Goal: Information Seeking & Learning: Learn about a topic

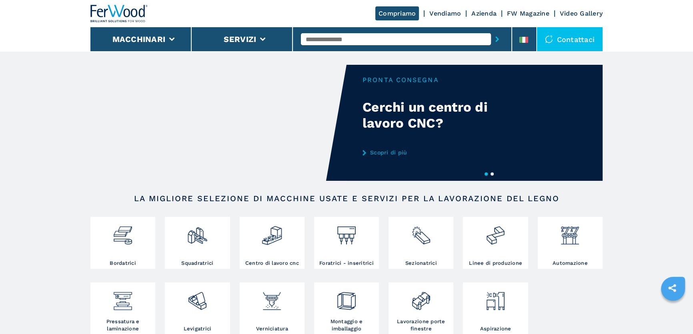
click at [337, 38] on input "text" at bounding box center [396, 39] width 190 height 12
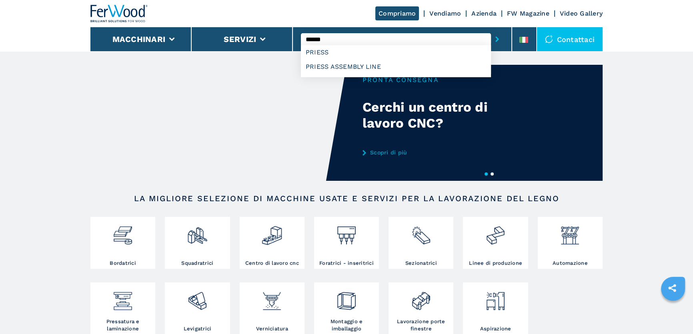
type input "******"
click at [491, 30] on button "submit-button" at bounding box center [497, 39] width 12 height 18
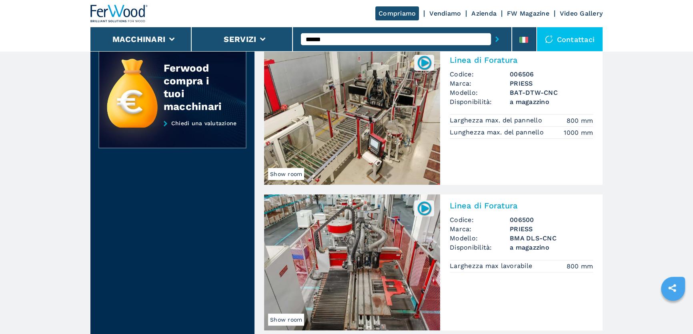
scroll to position [218, 0]
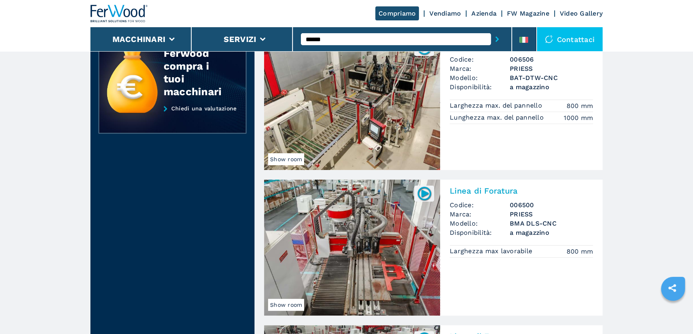
click at [390, 121] on img at bounding box center [352, 102] width 176 height 136
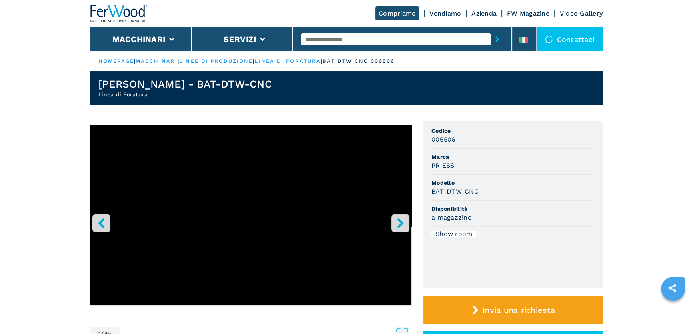
scroll to position [109, 0]
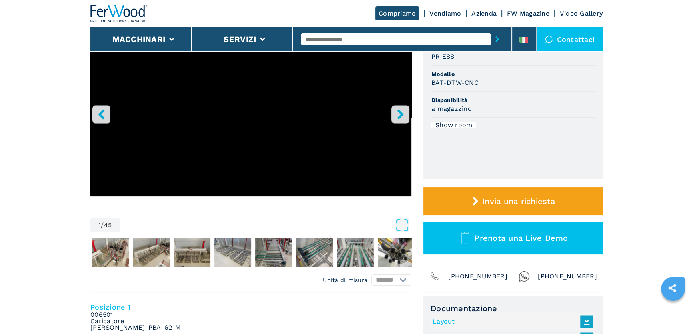
click at [399, 117] on icon "right-button" at bounding box center [400, 114] width 6 height 10
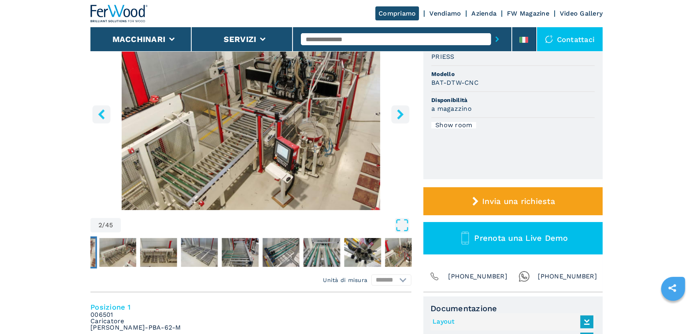
click at [399, 117] on icon "right-button" at bounding box center [400, 114] width 6 height 10
click at [399, 118] on icon "right-button" at bounding box center [400, 114] width 6 height 10
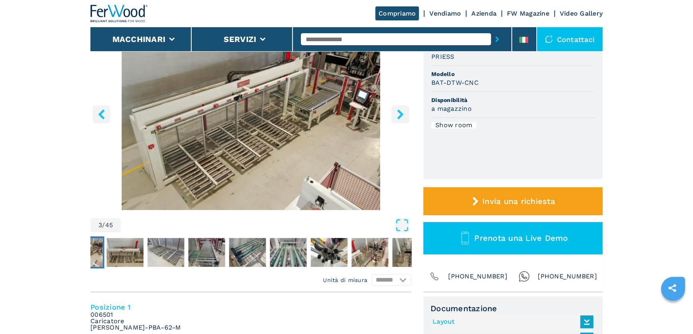
click at [399, 118] on icon "right-button" at bounding box center [400, 114] width 6 height 10
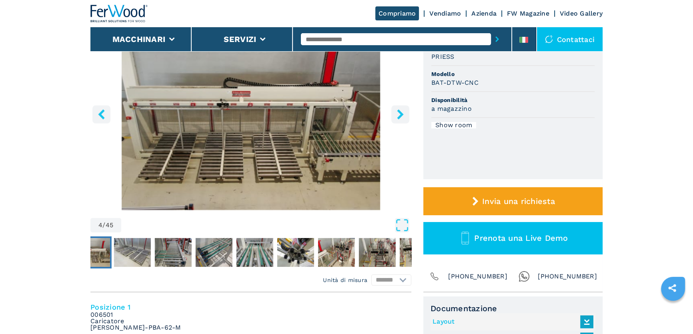
click at [399, 118] on icon "right-button" at bounding box center [400, 114] width 6 height 10
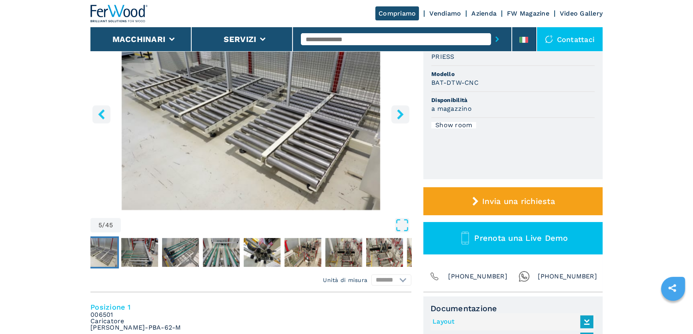
click at [399, 118] on icon "right-button" at bounding box center [400, 114] width 6 height 10
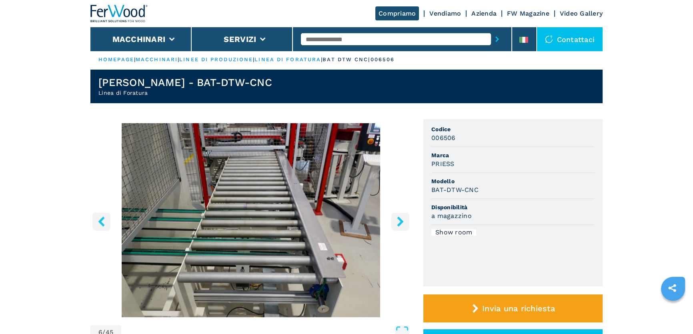
scroll to position [0, 0]
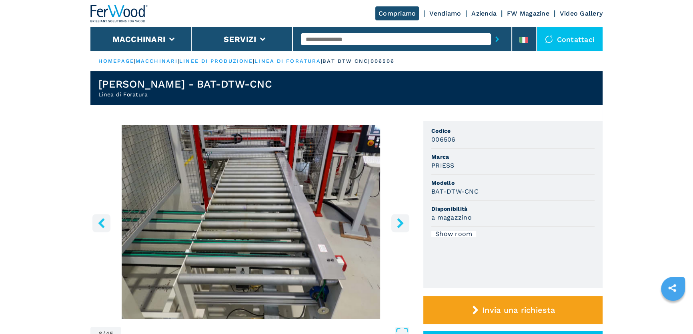
click at [405, 227] on button "right-button" at bounding box center [400, 223] width 18 height 18
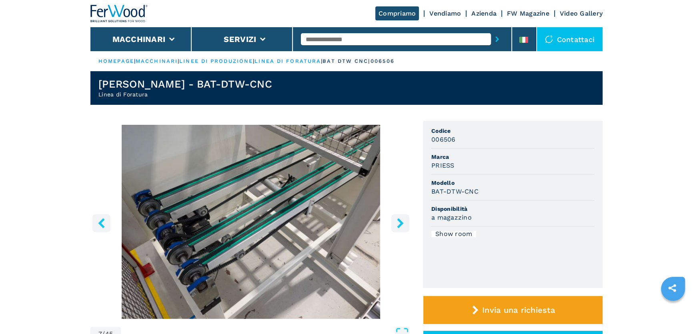
click at [405, 227] on icon "right-button" at bounding box center [400, 223] width 10 height 10
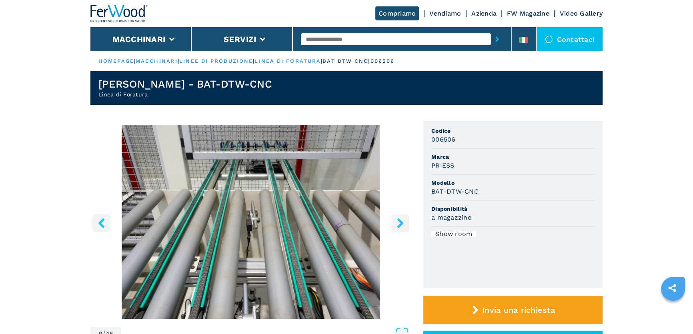
click at [405, 227] on icon "right-button" at bounding box center [400, 223] width 10 height 10
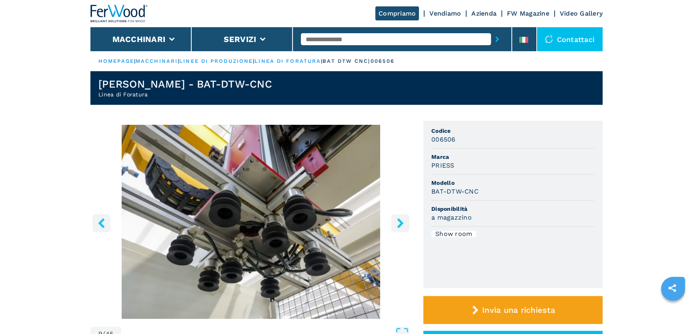
click at [405, 227] on icon "right-button" at bounding box center [400, 223] width 10 height 10
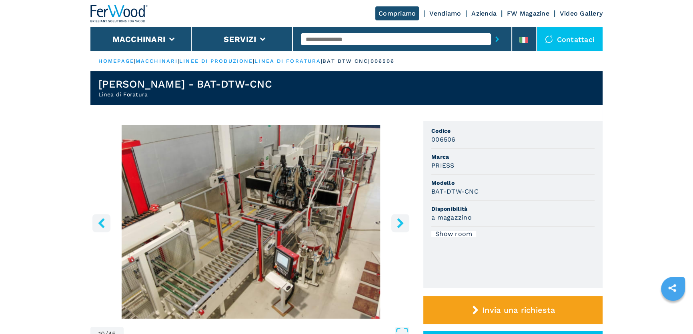
click at [404, 224] on icon "right-button" at bounding box center [400, 223] width 10 height 10
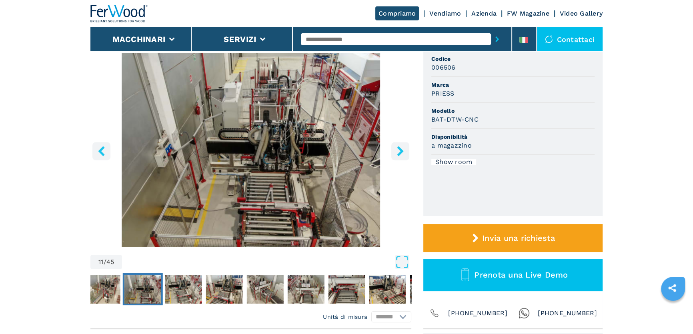
scroll to position [72, 0]
